Goal: Information Seeking & Learning: Learn about a topic

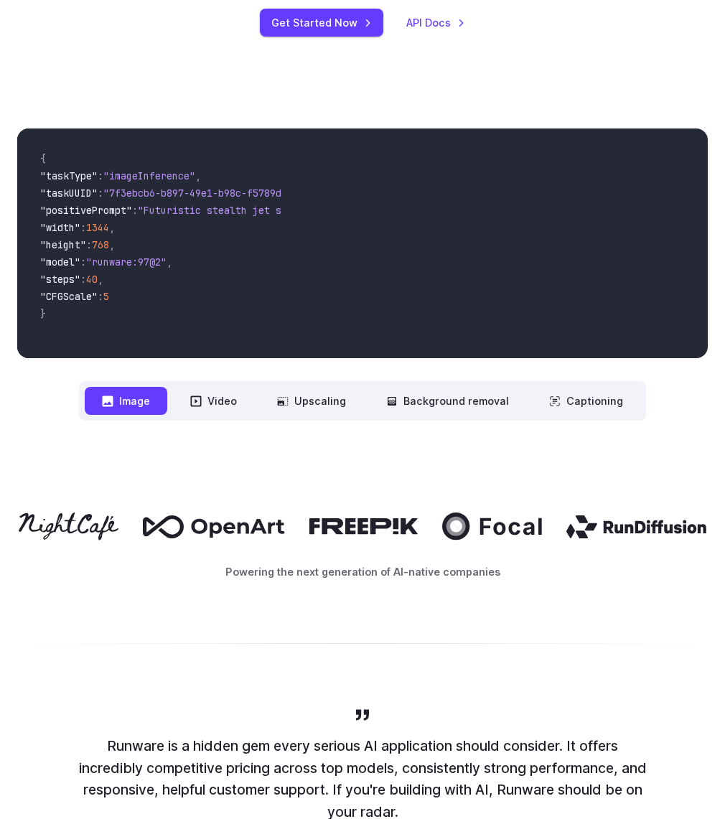
scroll to position [313, 0]
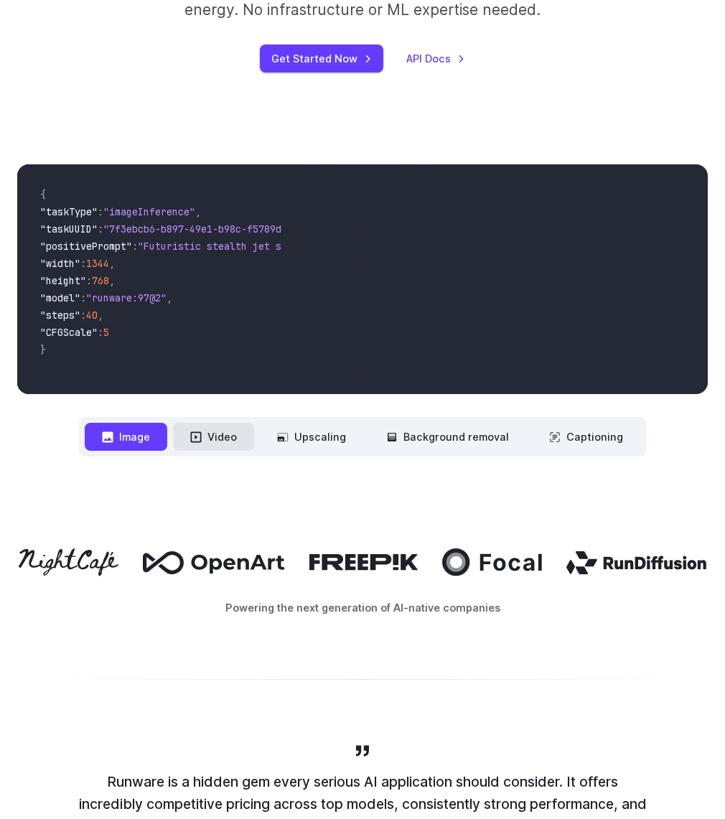
click at [207, 435] on button "Video" at bounding box center [213, 437] width 81 height 28
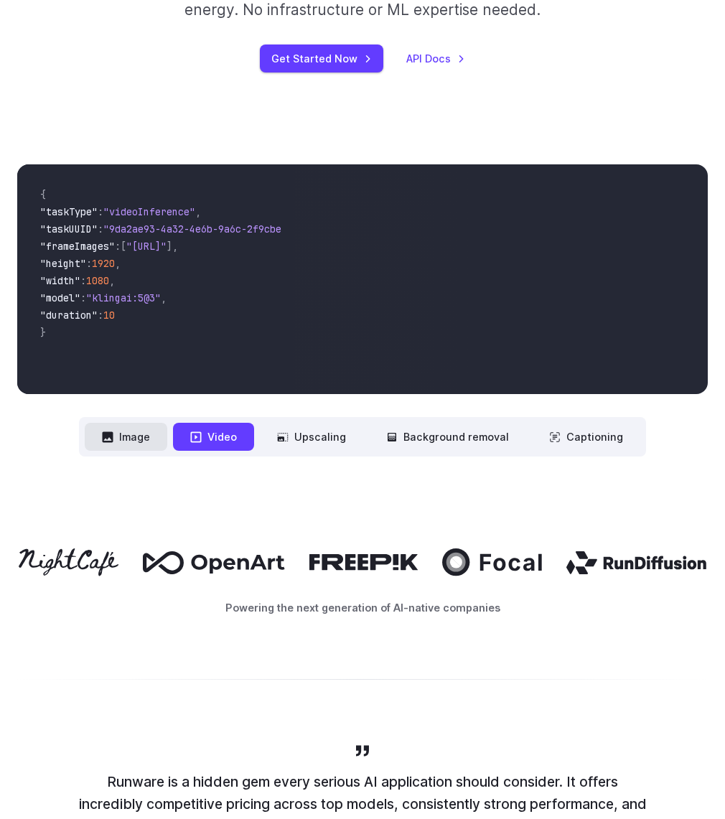
click at [154, 437] on button "Image" at bounding box center [126, 437] width 83 height 28
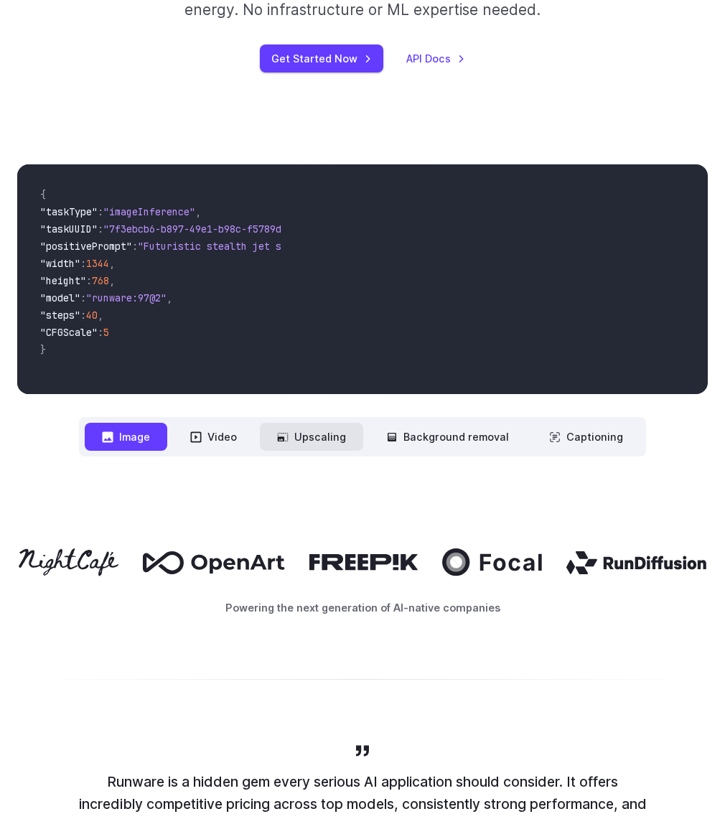
click at [298, 442] on button "Upscaling" at bounding box center [311, 437] width 103 height 28
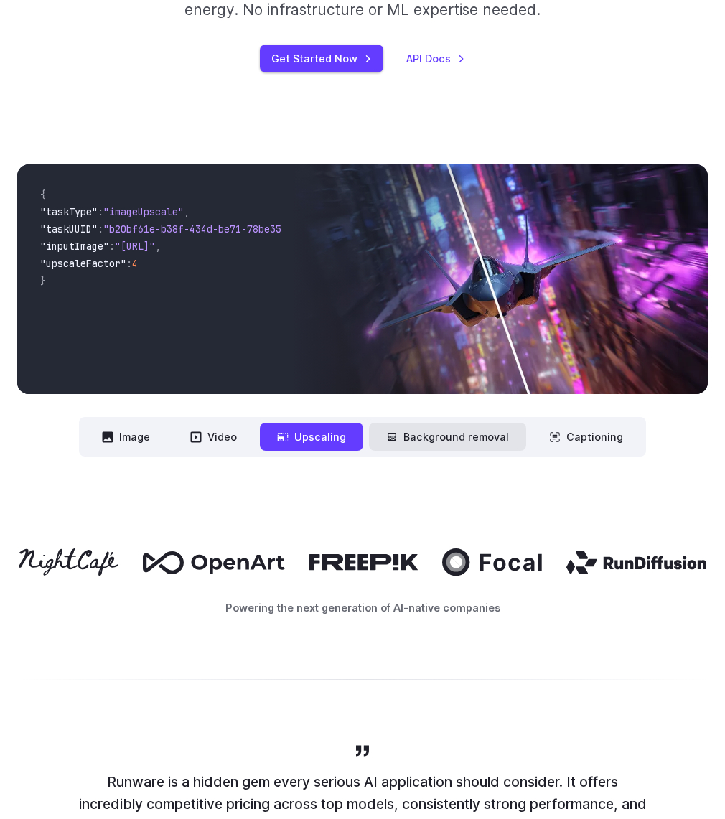
click at [463, 426] on button "Background removal" at bounding box center [447, 437] width 157 height 28
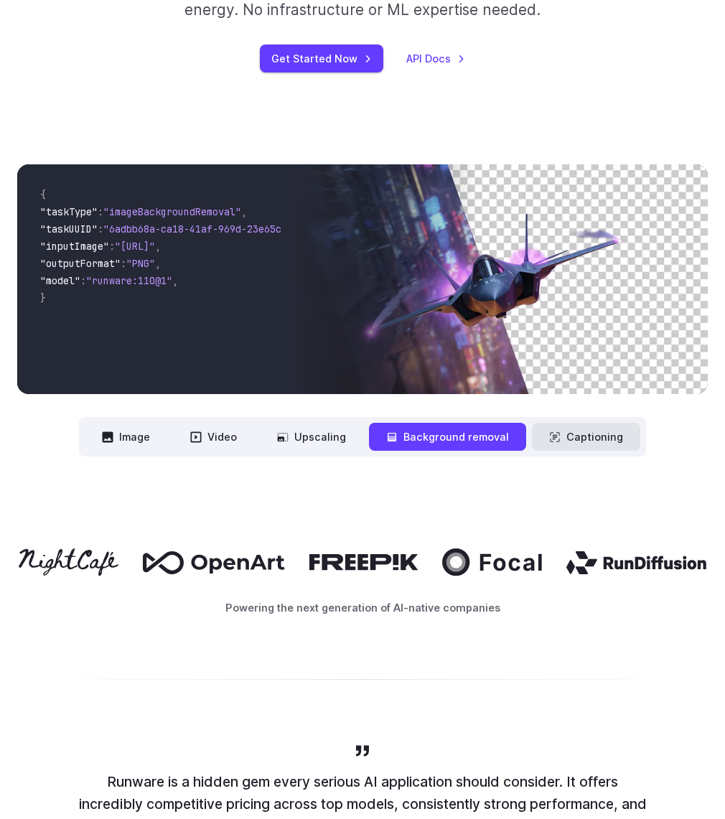
click at [546, 439] on button "Captioning" at bounding box center [586, 437] width 108 height 28
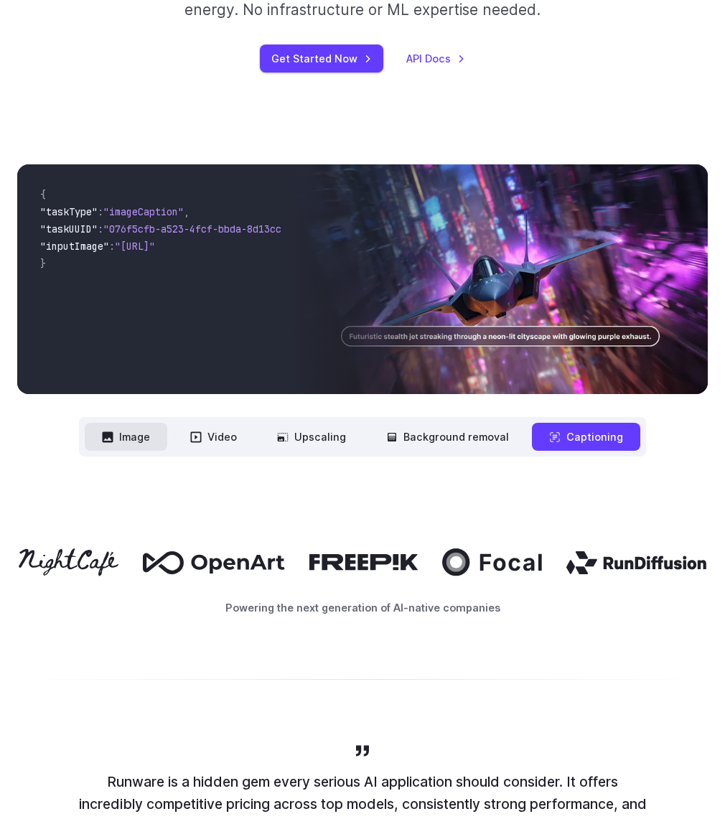
click at [125, 447] on button "Image" at bounding box center [126, 437] width 83 height 28
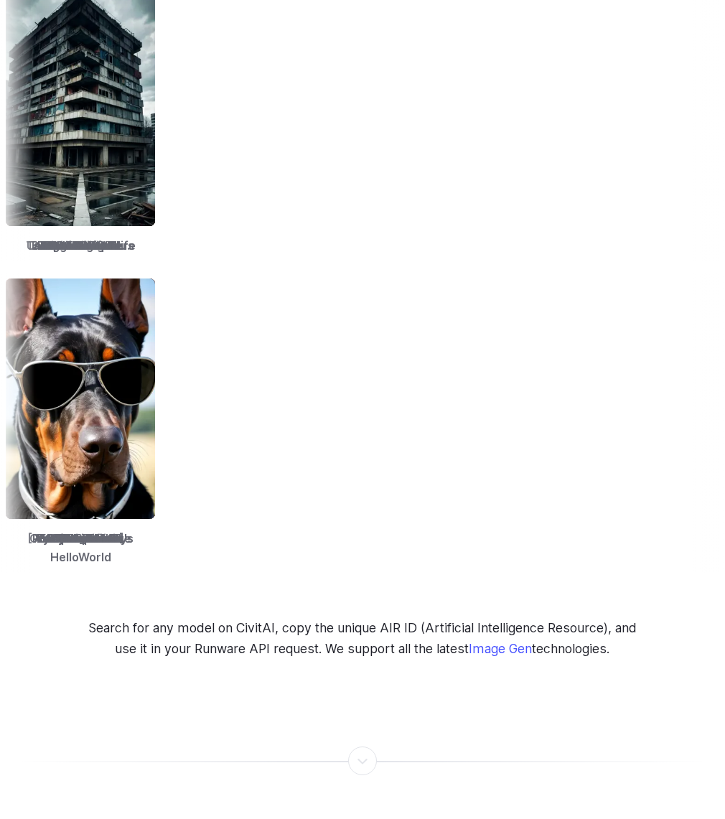
scroll to position [1787, 0]
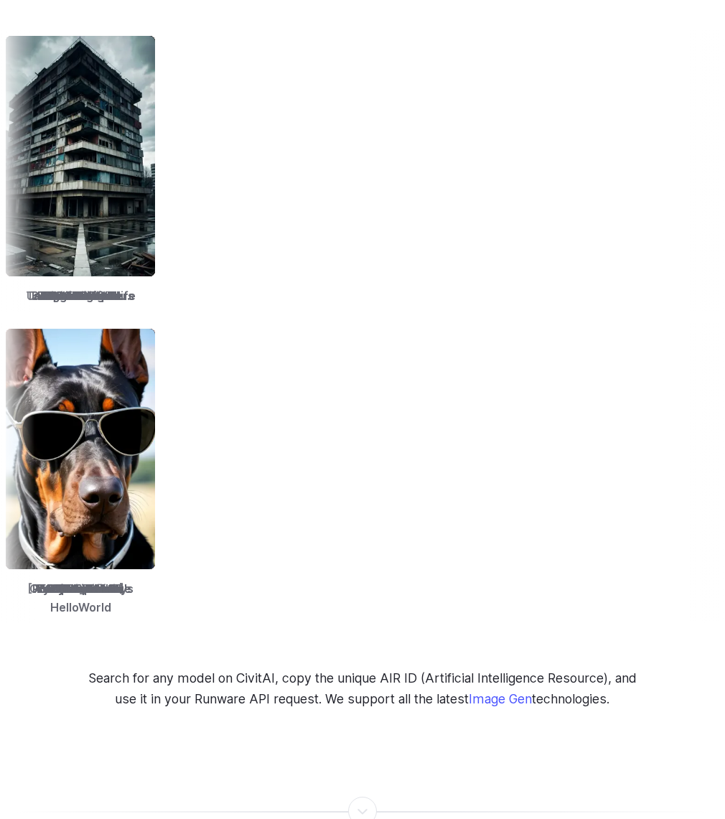
click at [139, 205] on img at bounding box center [64, 156] width 149 height 241
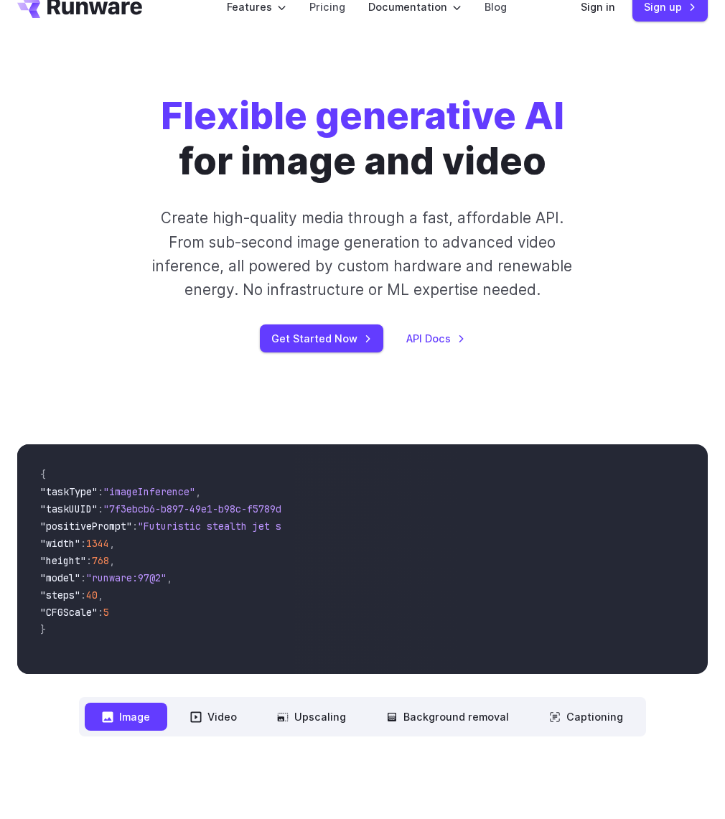
scroll to position [0, 0]
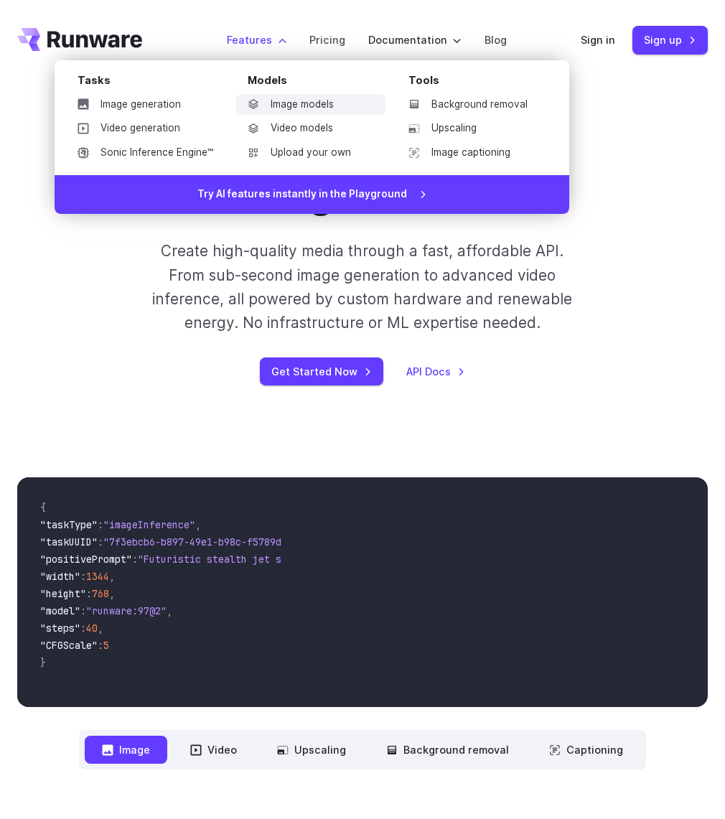
click at [284, 101] on link "Image models" at bounding box center [310, 105] width 149 height 22
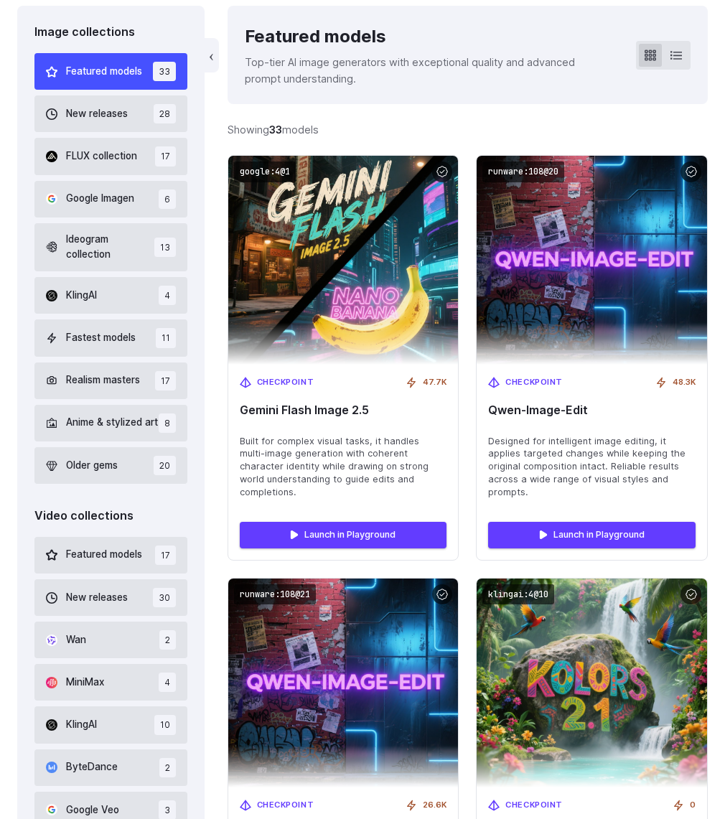
scroll to position [526, 0]
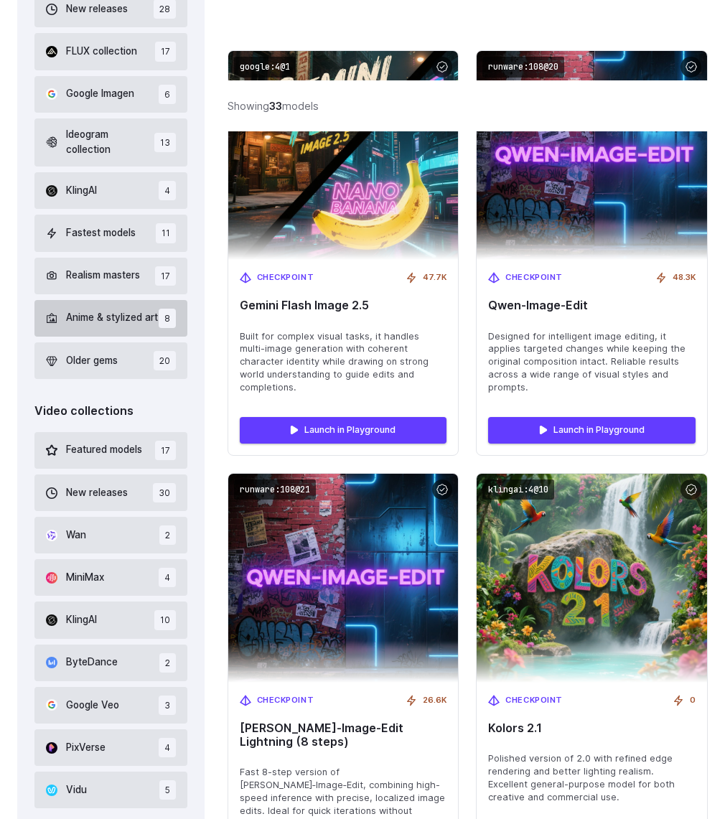
click at [93, 326] on span "Anime & stylized art" at bounding box center [112, 318] width 92 height 16
